Goal: Transaction & Acquisition: Book appointment/travel/reservation

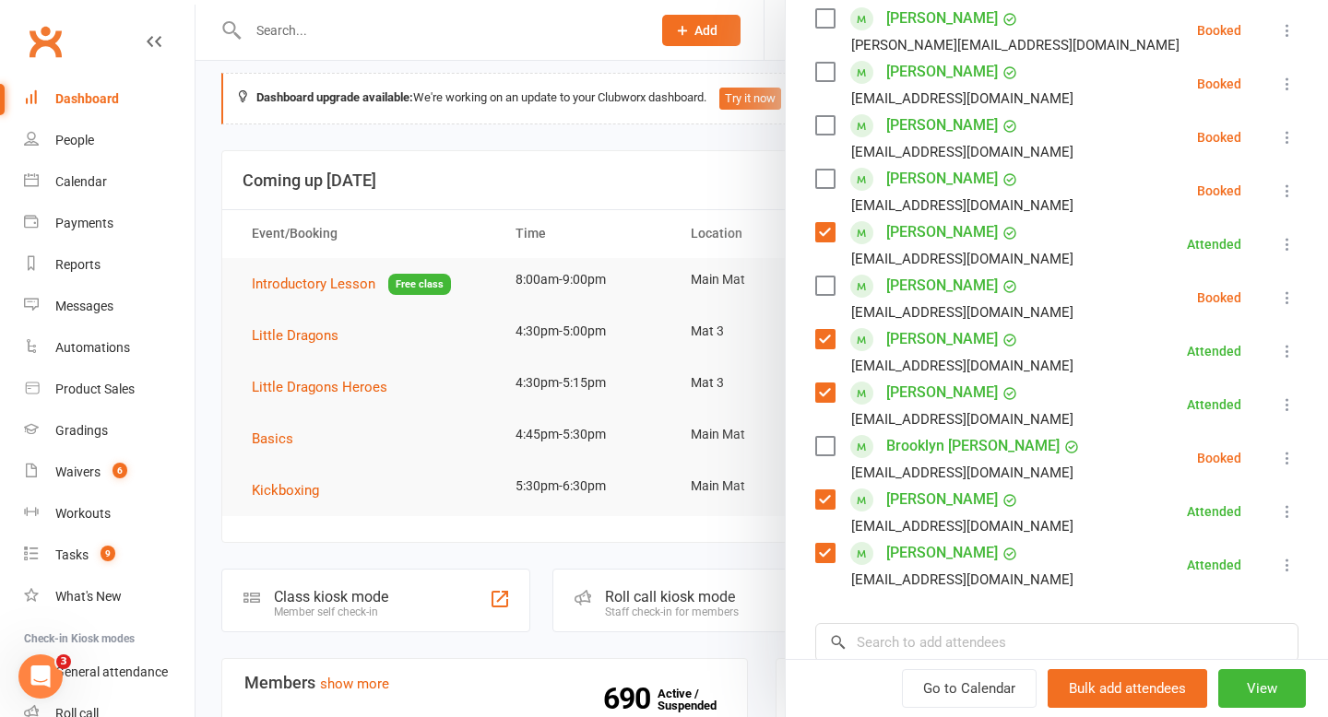
scroll to position [373, 0]
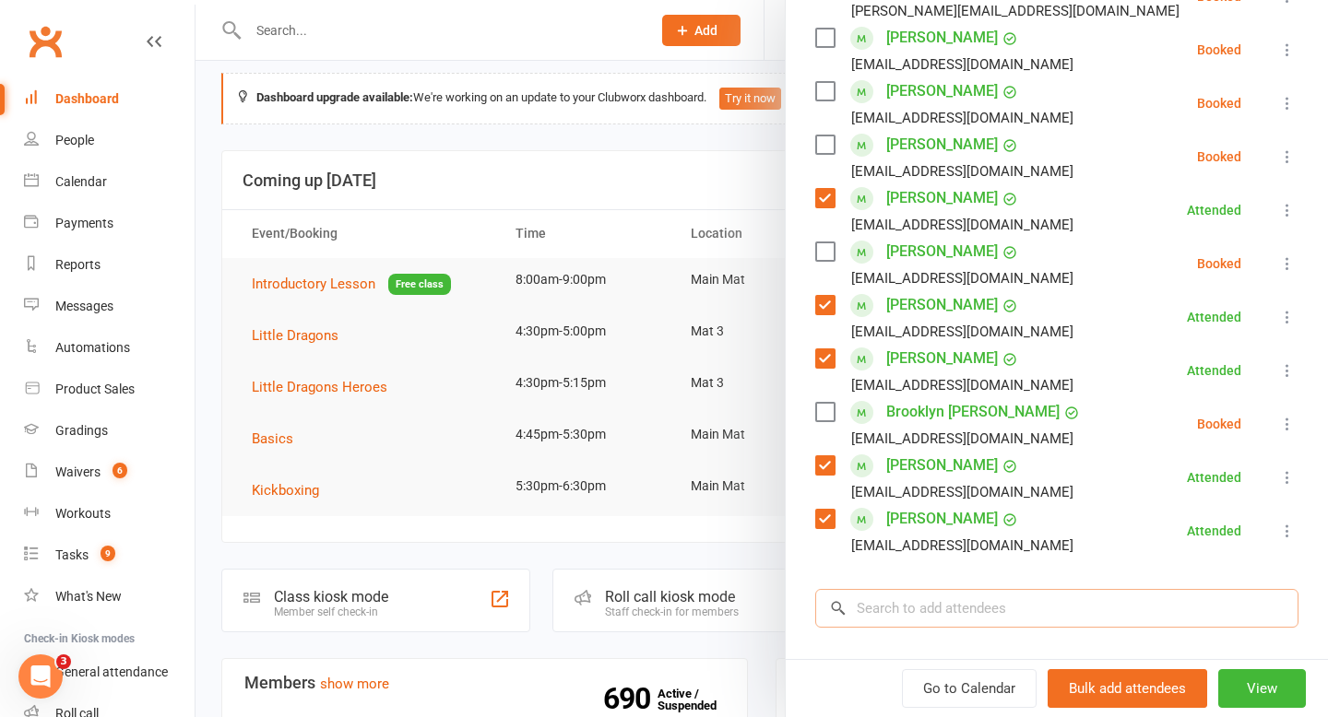
click at [976, 606] on input "search" at bounding box center [1056, 608] width 483 height 39
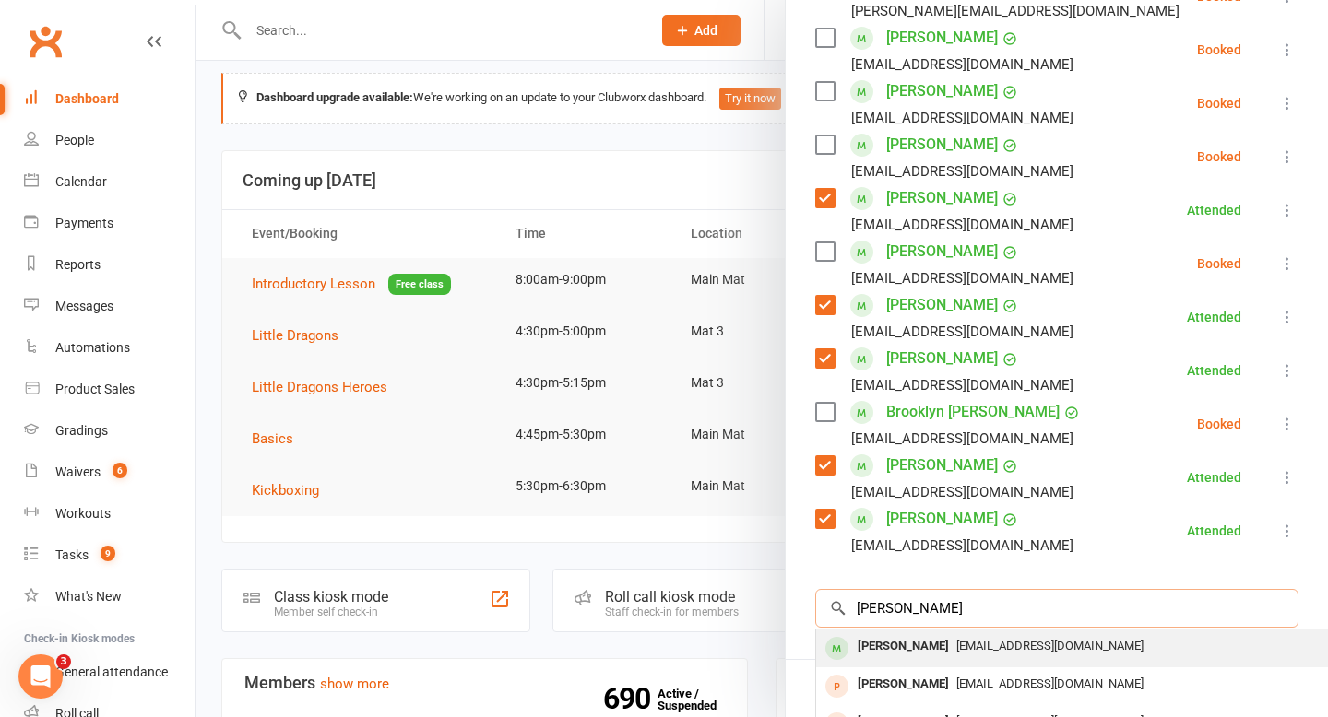
type input "[PERSON_NAME]"
click at [884, 651] on div "[PERSON_NAME]" at bounding box center [903, 646] width 106 height 27
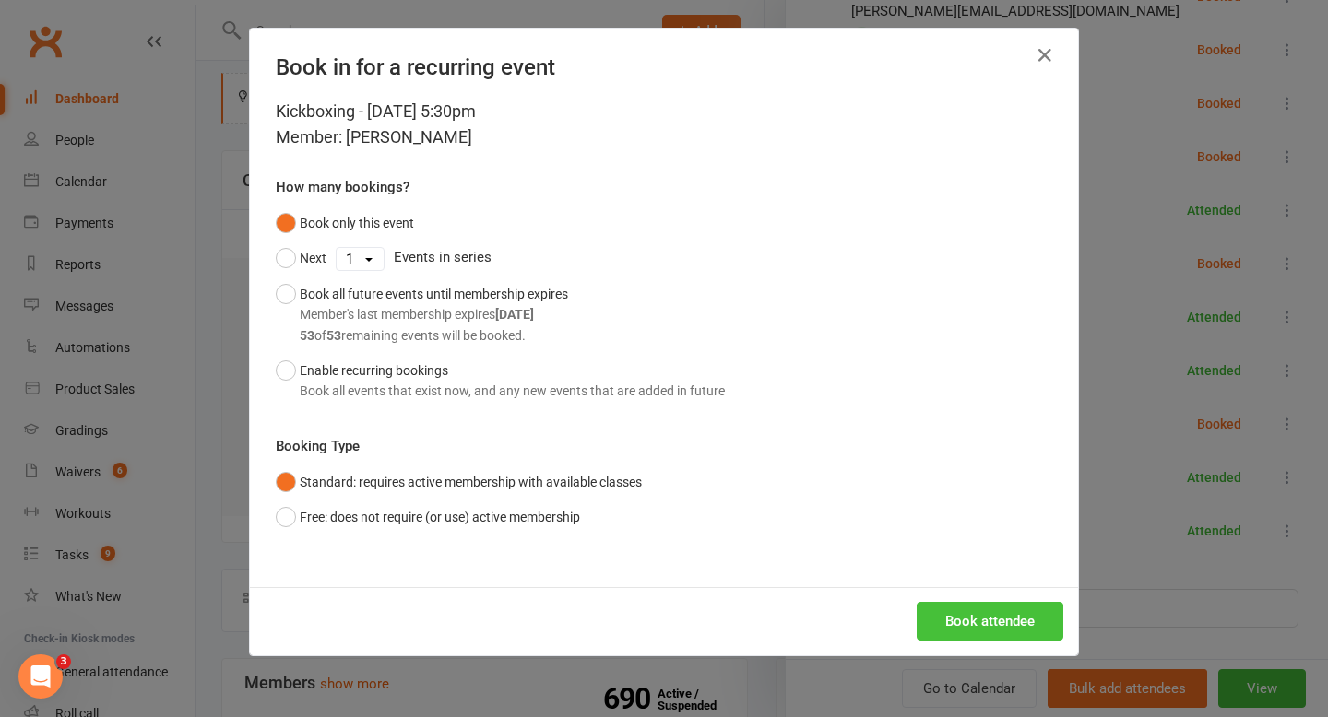
click at [948, 618] on button "Book attendee" at bounding box center [990, 621] width 147 height 39
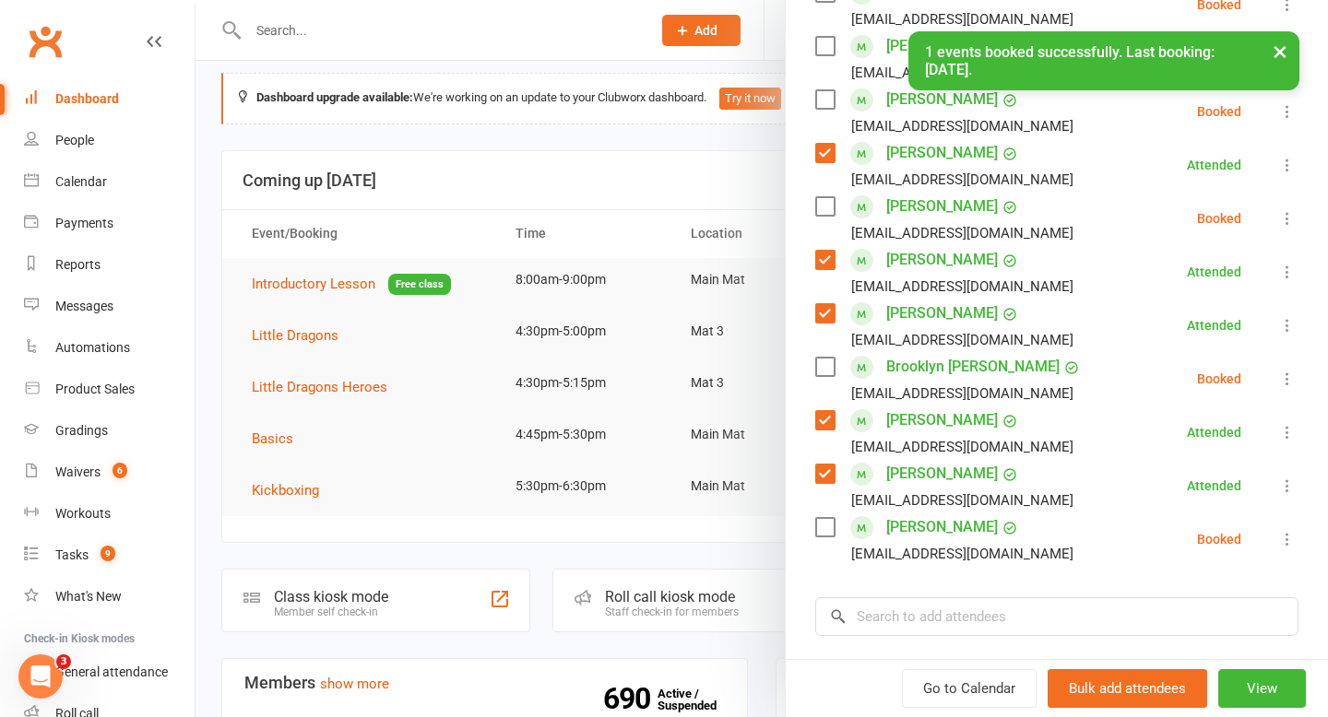
scroll to position [424, 0]
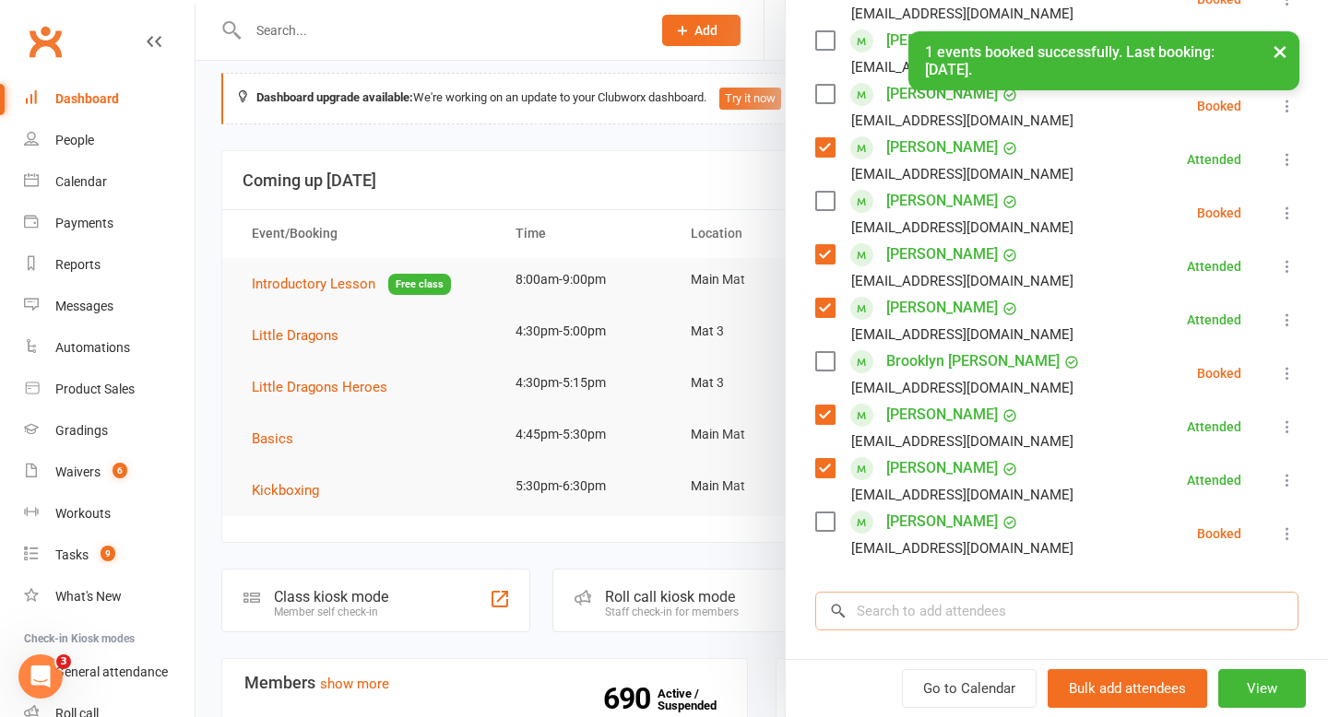
click at [1015, 599] on input "search" at bounding box center [1056, 611] width 483 height 39
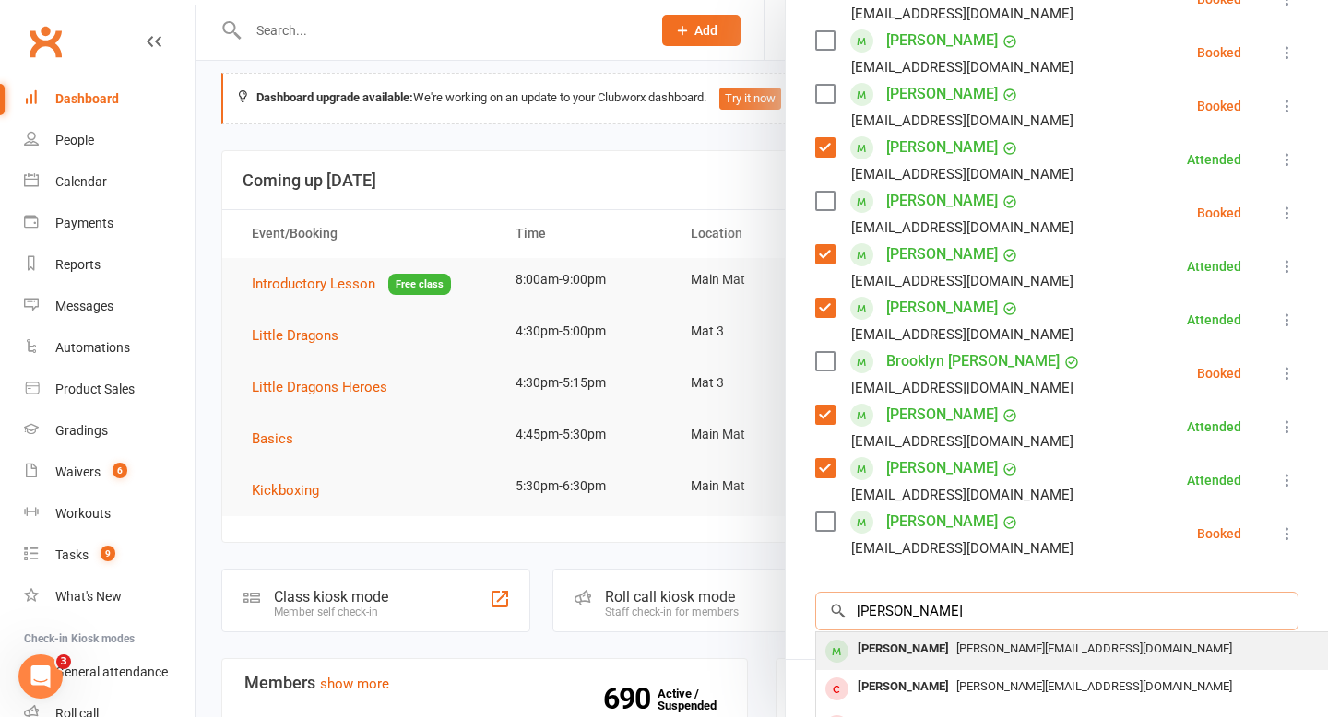
type input "[PERSON_NAME]"
click at [876, 658] on div "[PERSON_NAME]" at bounding box center [903, 649] width 106 height 27
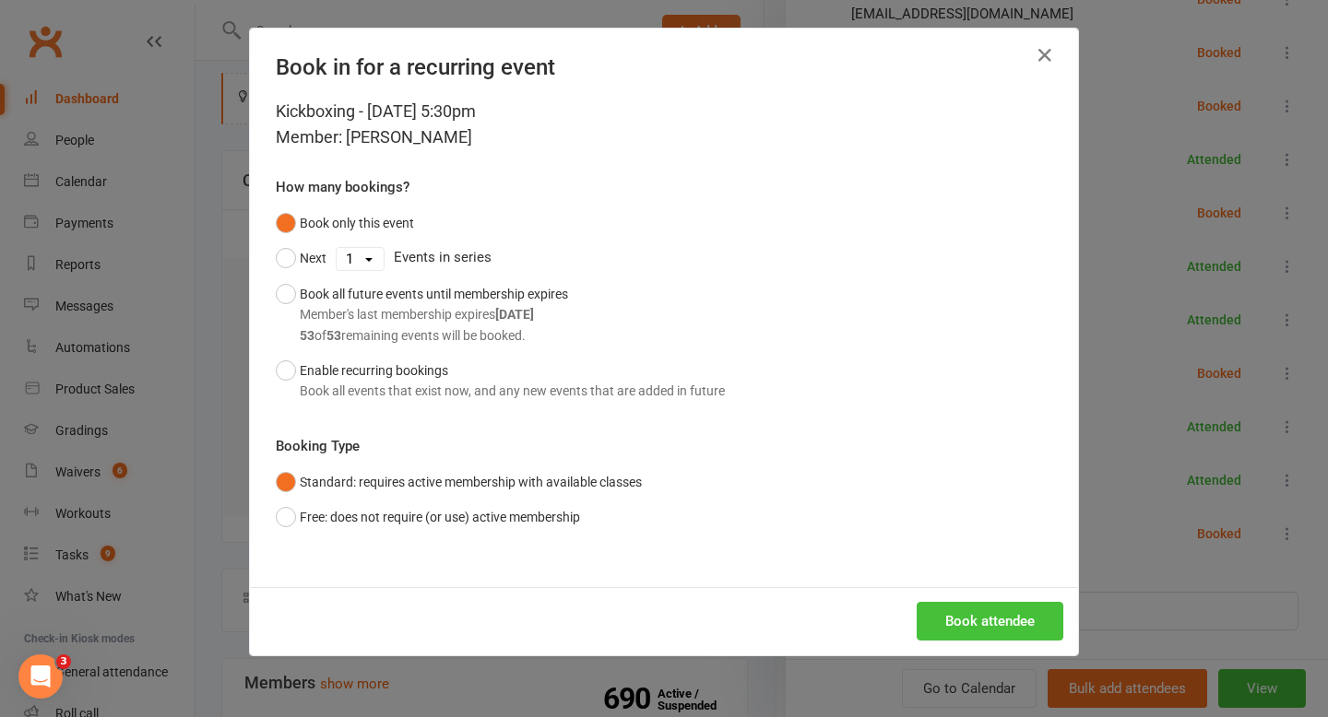
click at [969, 614] on button "Book attendee" at bounding box center [990, 621] width 147 height 39
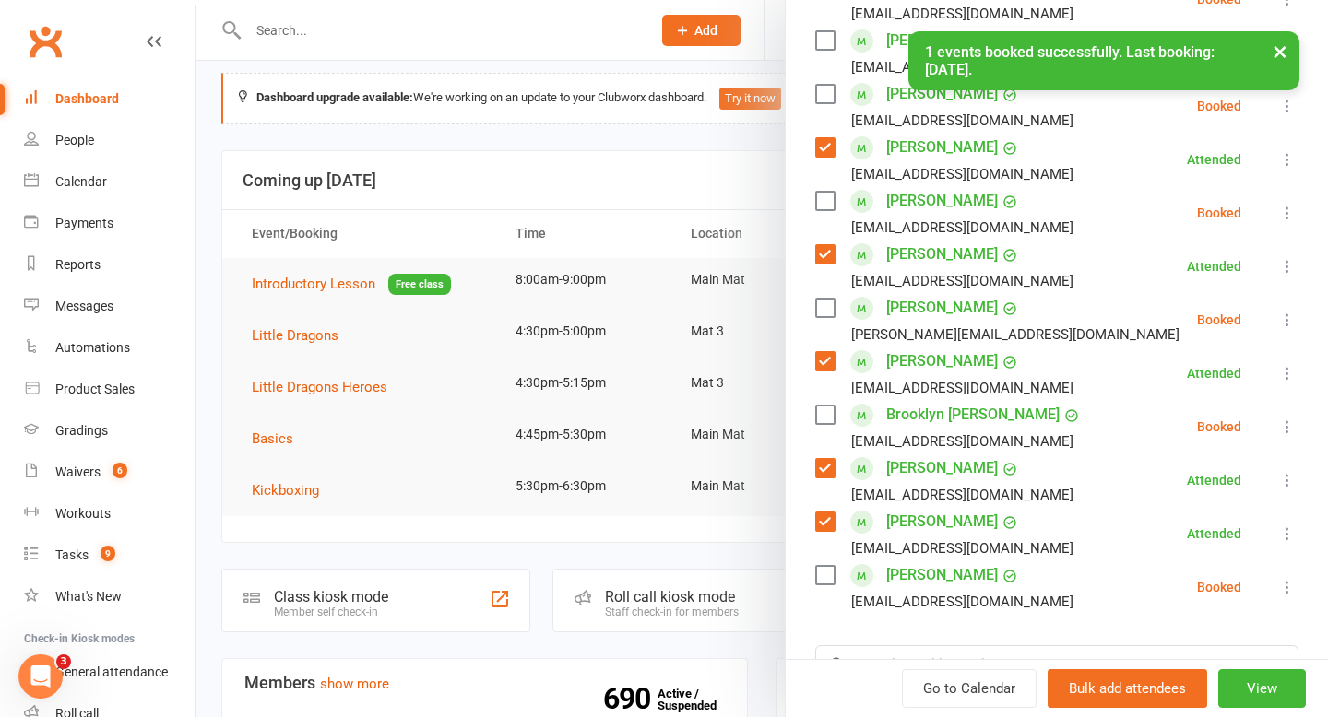
scroll to position [490, 0]
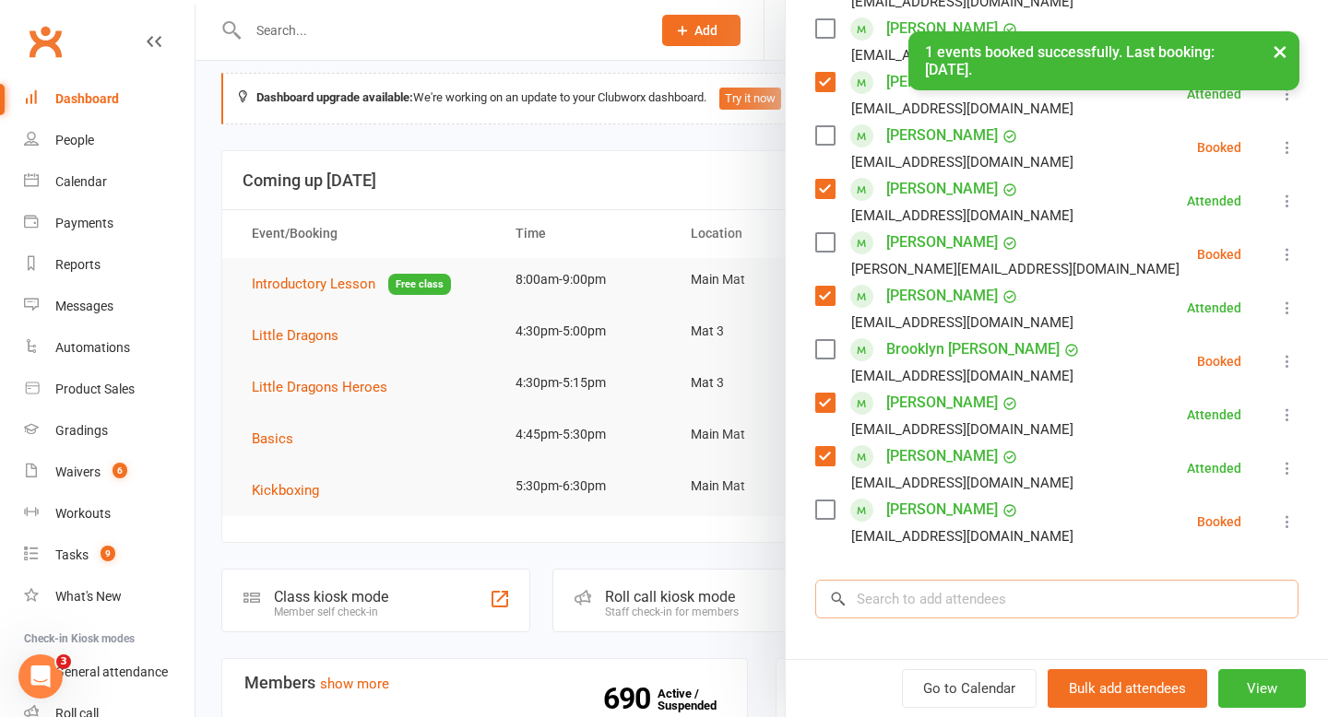
click at [962, 605] on input "search" at bounding box center [1056, 599] width 483 height 39
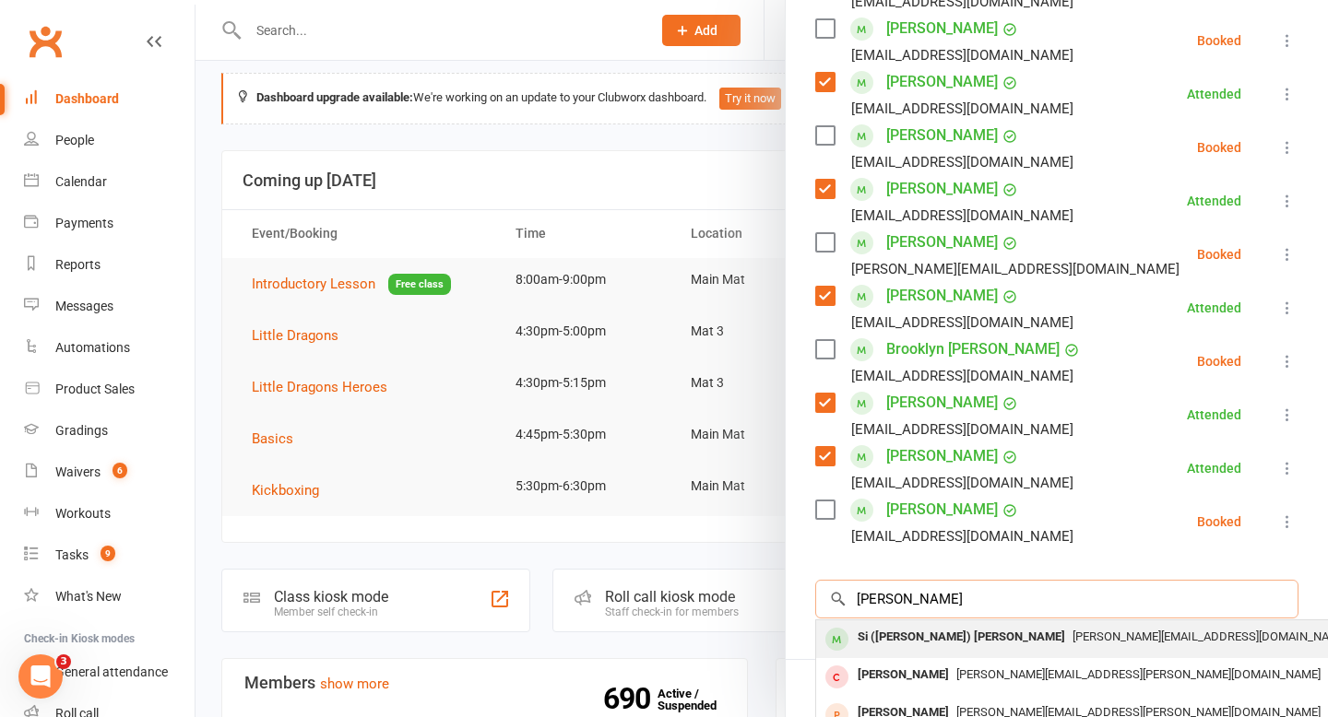
type input "[PERSON_NAME]"
click at [912, 632] on div "Si ([PERSON_NAME]) [PERSON_NAME]" at bounding box center [961, 637] width 222 height 27
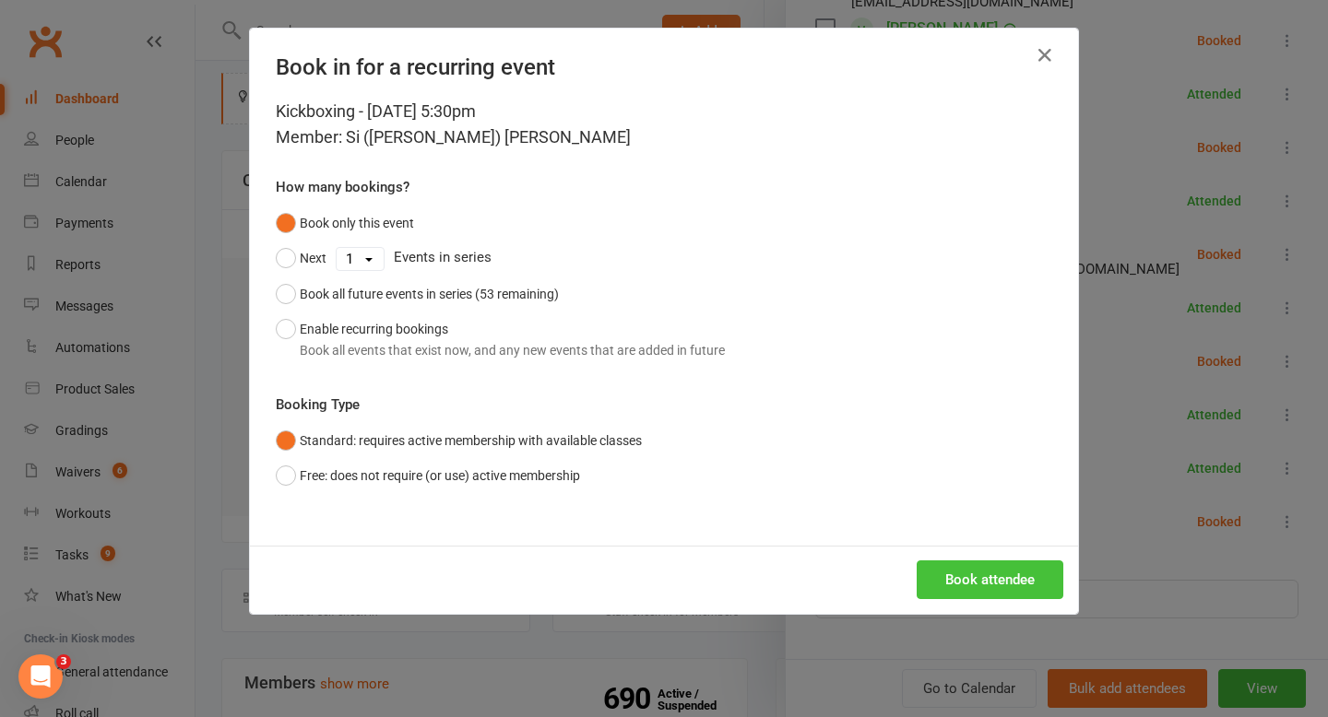
click at [964, 577] on button "Book attendee" at bounding box center [990, 580] width 147 height 39
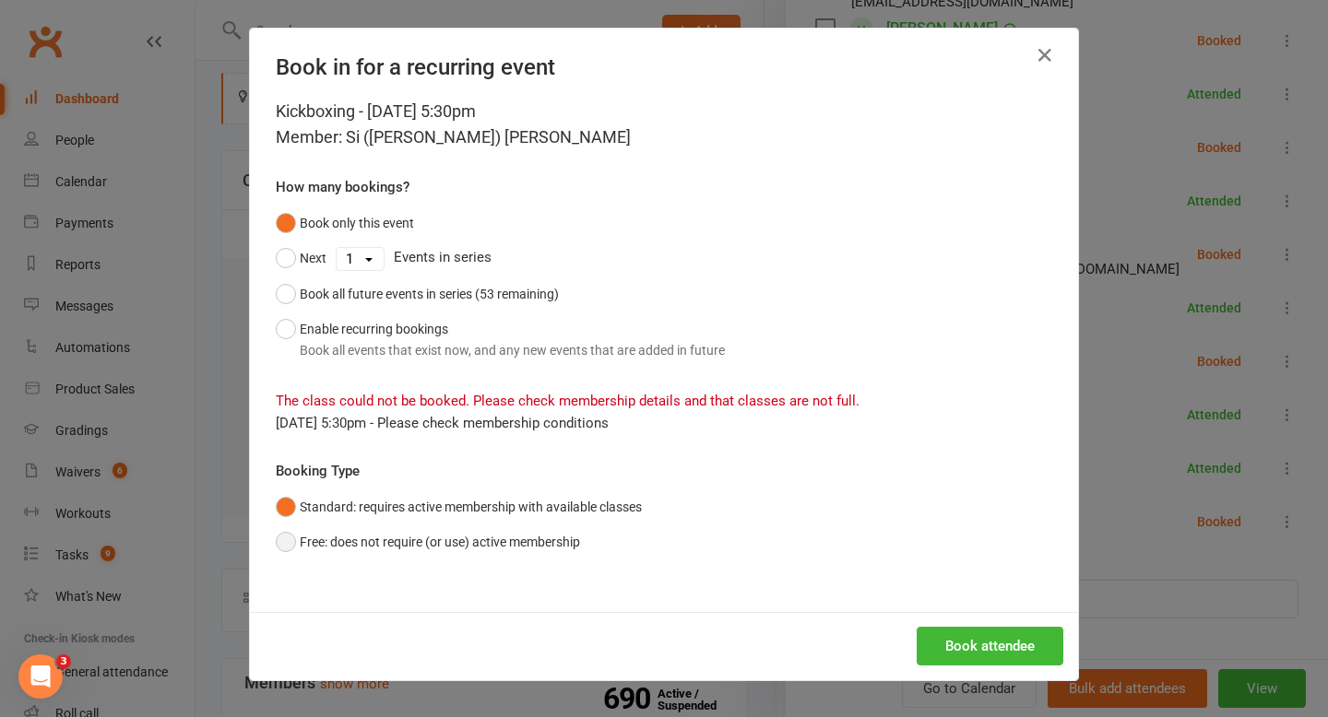
click at [515, 536] on button "Free: does not require (or use) active membership" at bounding box center [428, 542] width 304 height 35
click at [974, 641] on button "Book attendee" at bounding box center [990, 646] width 147 height 39
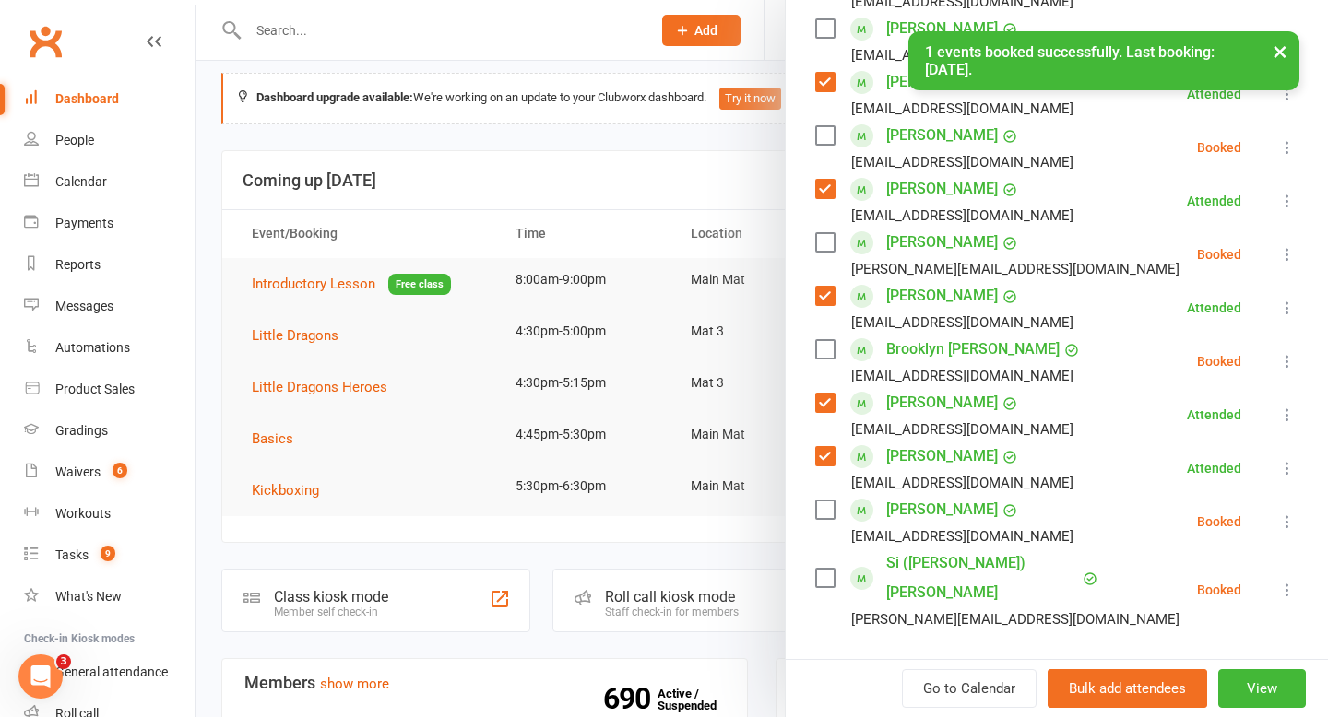
click at [826, 569] on label at bounding box center [824, 578] width 18 height 18
click at [824, 511] on label at bounding box center [824, 510] width 18 height 18
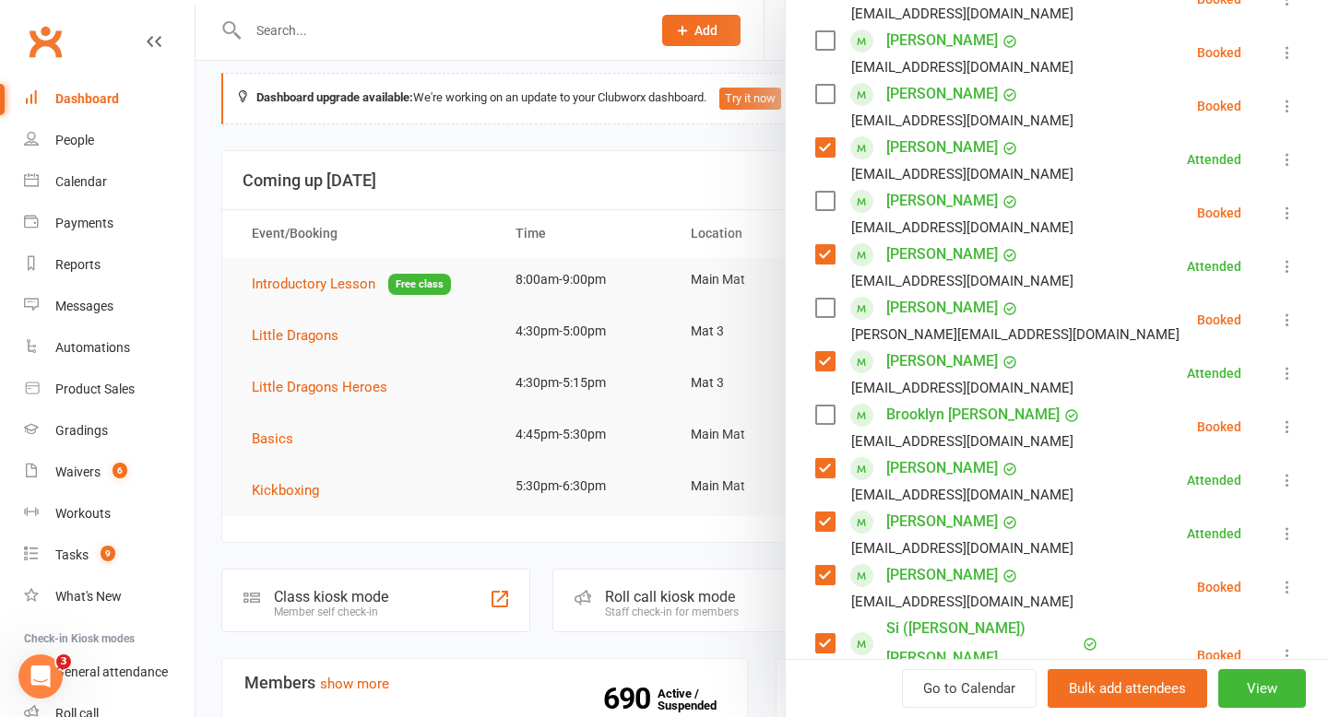
scroll to position [420, 0]
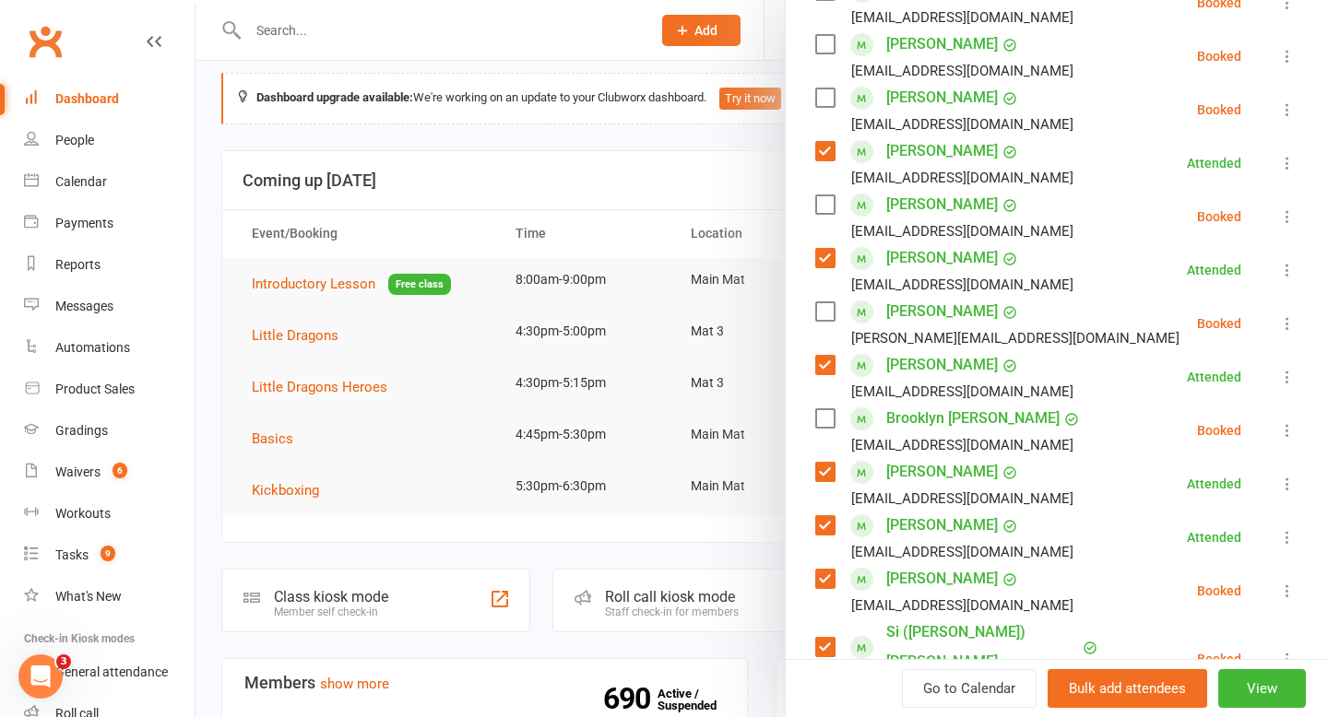
click at [824, 315] on label at bounding box center [824, 311] width 18 height 18
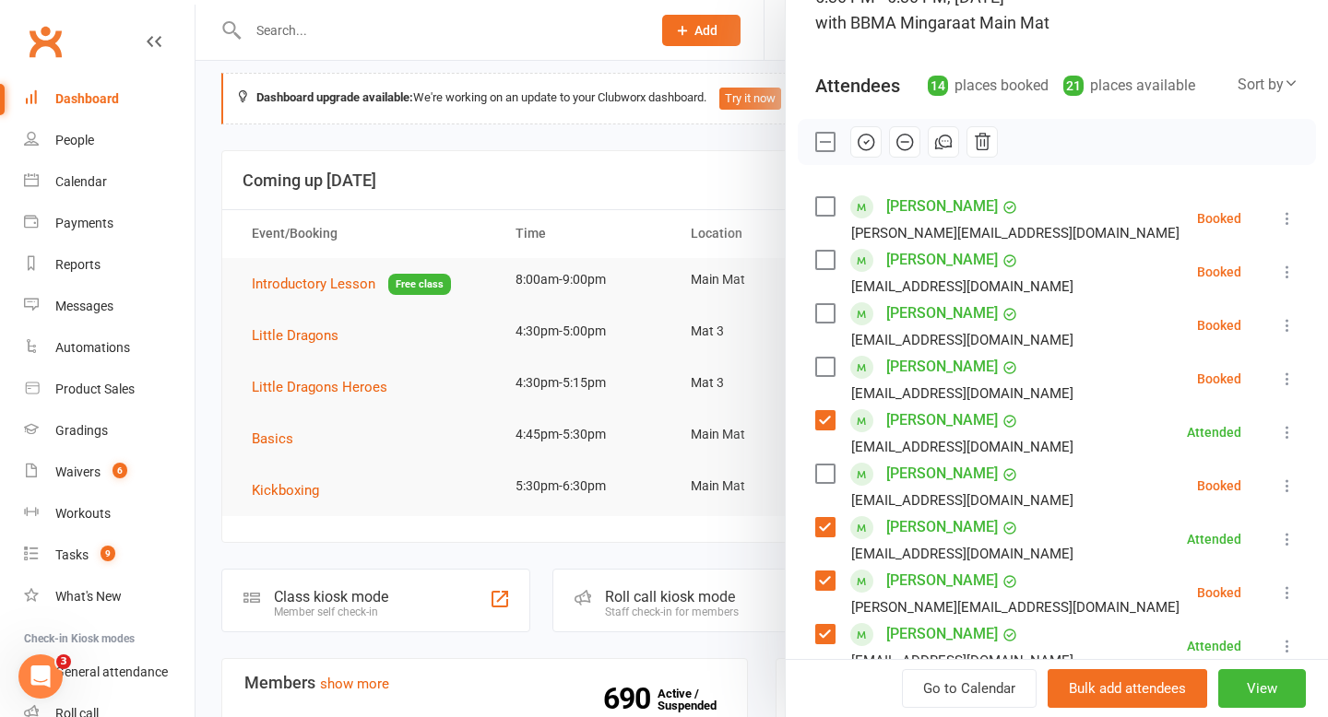
scroll to position [150, 0]
click at [855, 142] on button "button" at bounding box center [865, 142] width 31 height 31
click at [654, 134] on div at bounding box center [761, 358] width 1132 height 717
